Goal: Find specific page/section: Find specific page/section

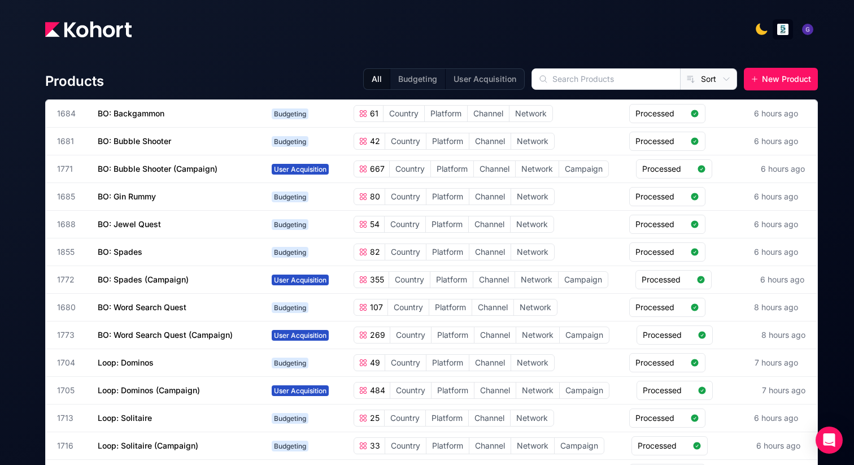
click at [83, 28] on img at bounding box center [88, 29] width 86 height 16
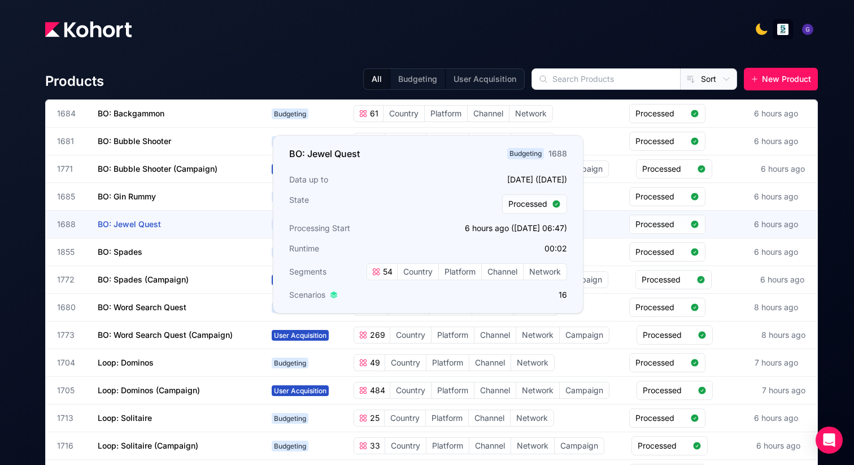
scroll to position [128, 0]
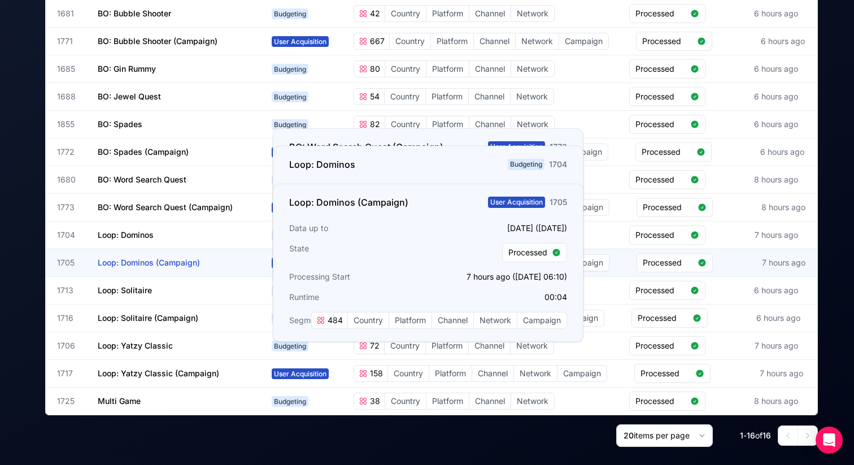
click at [129, 260] on span "Loop: Dominos (Campaign)" at bounding box center [149, 263] width 102 height 10
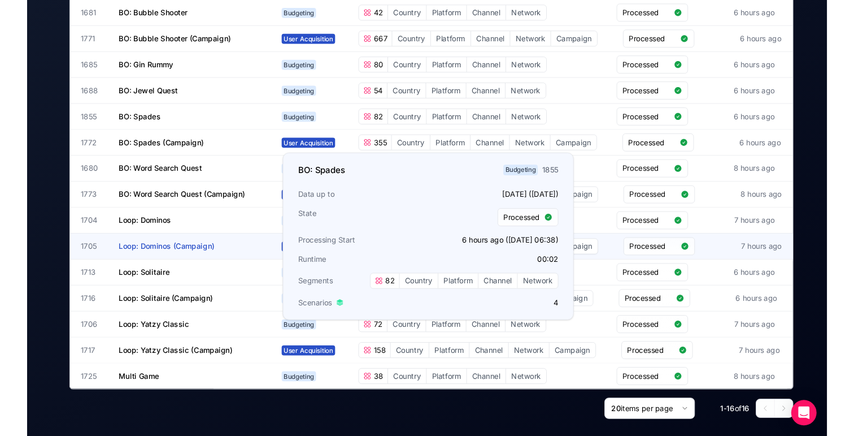
scroll to position [0, 0]
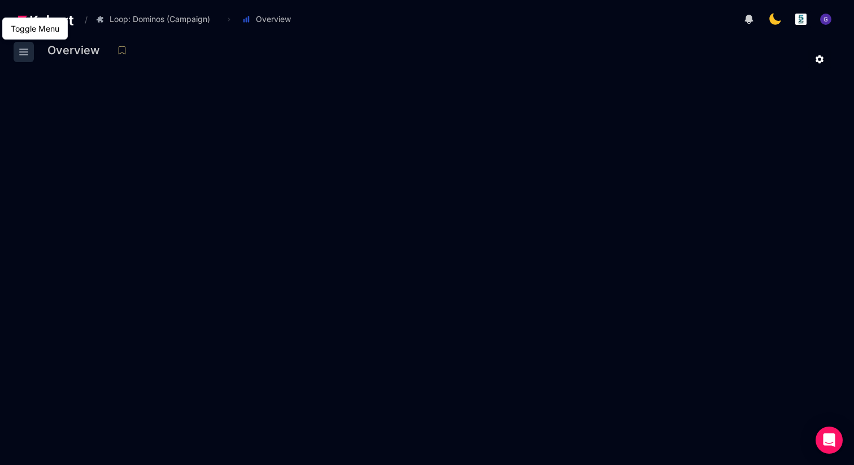
click at [25, 56] on icon at bounding box center [24, 52] width 14 height 14
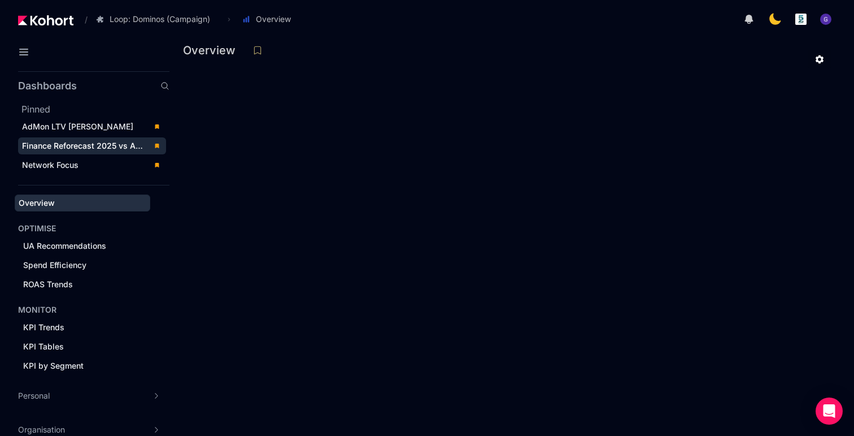
click at [92, 146] on span "Finance Reforecast 2025 vs Actuals" at bounding box center [90, 146] width 137 height 10
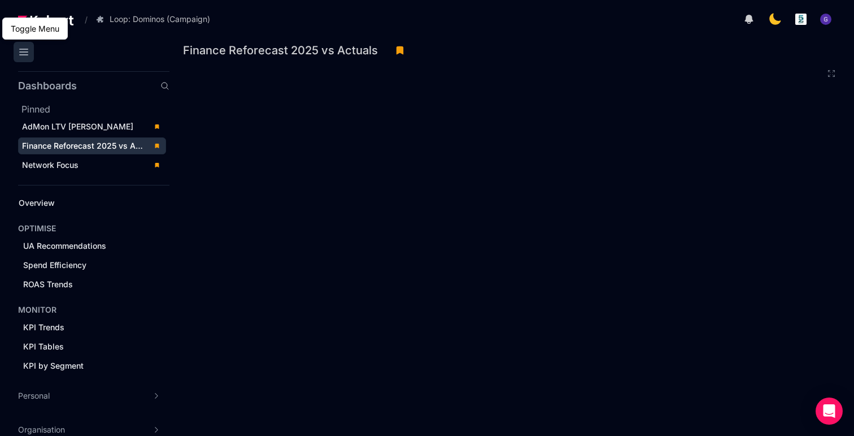
click at [24, 56] on icon at bounding box center [24, 52] width 14 height 14
